Goal: Task Accomplishment & Management: Manage account settings

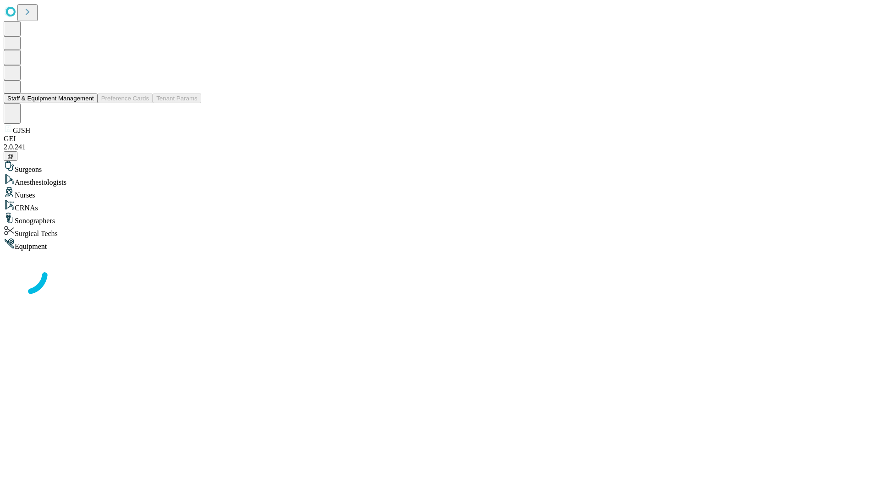
click at [88, 103] on button "Staff & Equipment Management" at bounding box center [51, 98] width 94 height 10
